Goal: Transaction & Acquisition: Purchase product/service

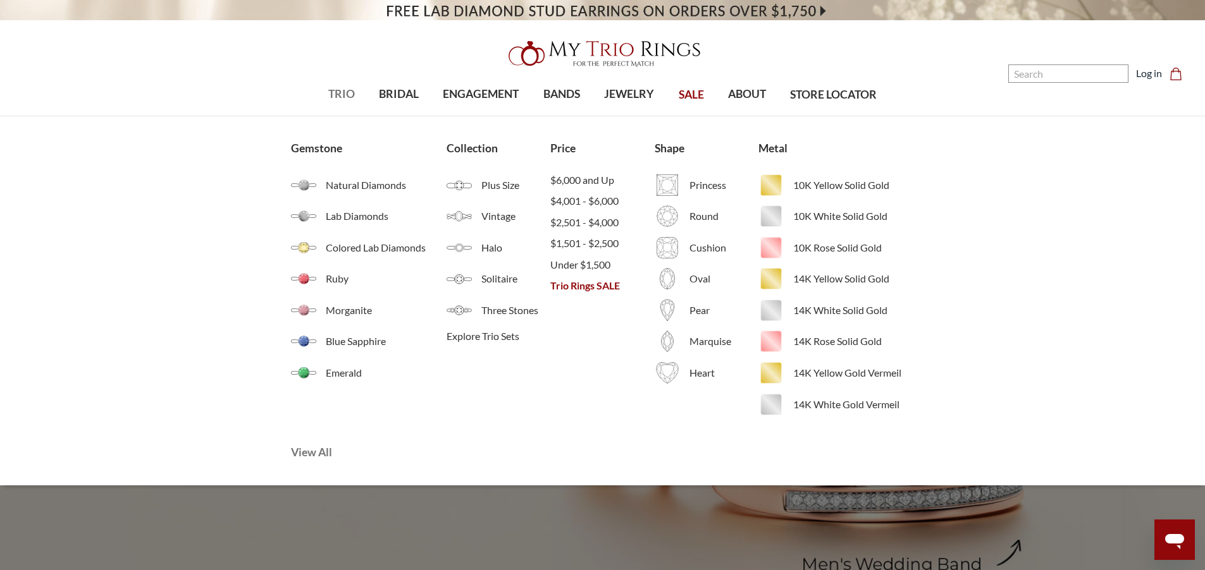
click at [324, 453] on span "View All" at bounding box center [395, 453] width 208 height 16
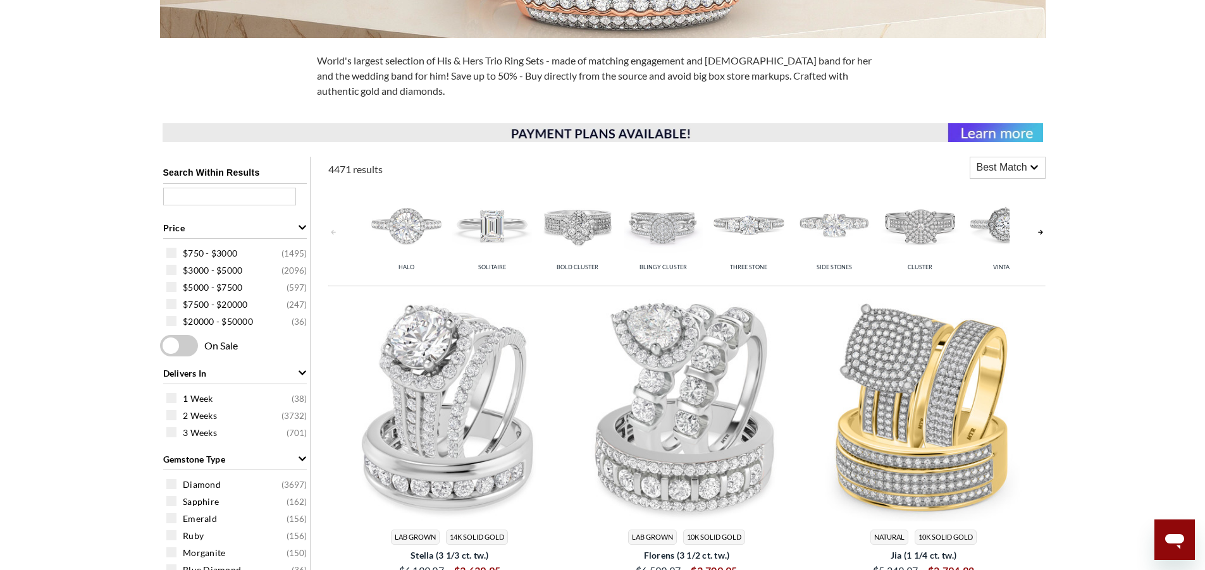
click at [470, 395] on img at bounding box center [449, 408] width 227 height 227
